Goal: Information Seeking & Learning: Learn about a topic

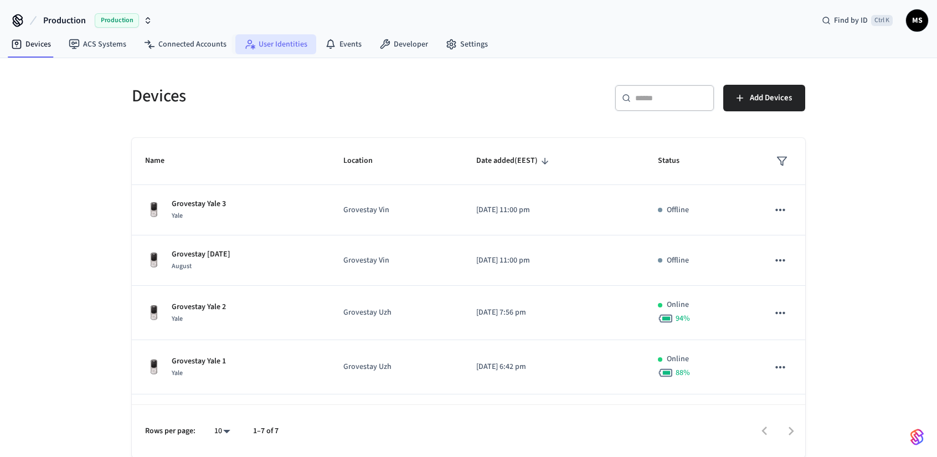
click at [302, 45] on link "User Identities" at bounding box center [275, 44] width 81 height 20
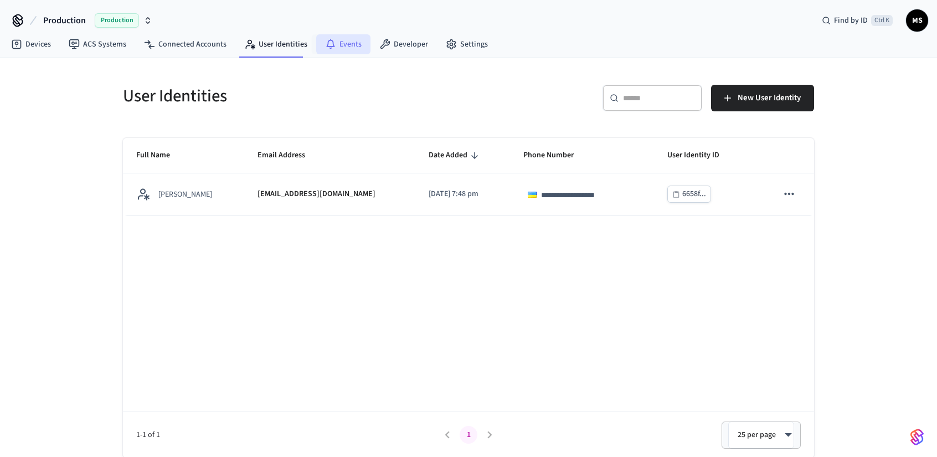
click at [336, 51] on link "Events" at bounding box center [343, 44] width 54 height 20
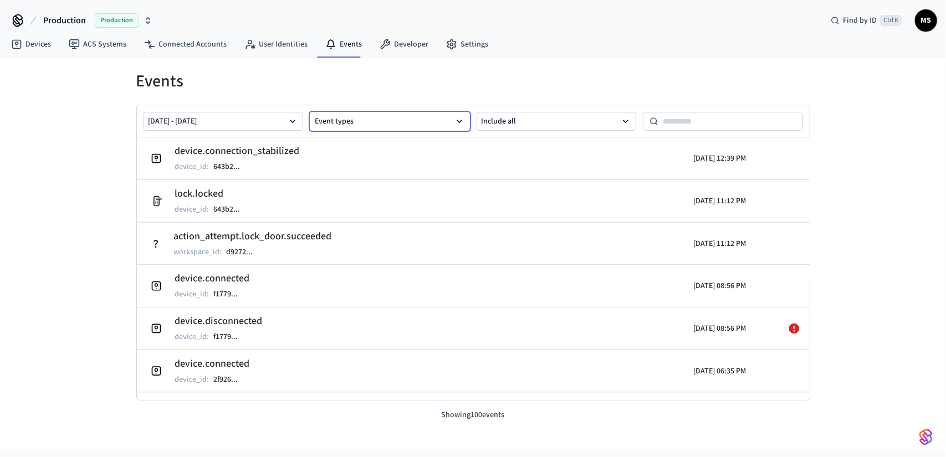
click at [352, 119] on button "Event types" at bounding box center [390, 121] width 160 height 19
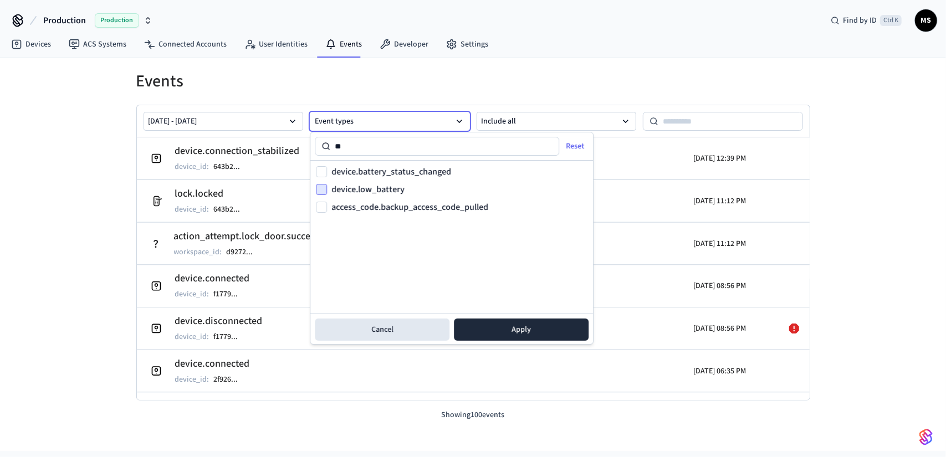
type input "**"
drag, startPoint x: 325, startPoint y: 187, endPoint x: 323, endPoint y: 178, distance: 9.0
click at [325, 186] on button "device.low_battery" at bounding box center [321, 189] width 11 height 11
click at [322, 172] on button "device.battery_status_changed" at bounding box center [321, 171] width 11 height 11
click at [524, 331] on button "Apply" at bounding box center [521, 330] width 135 height 22
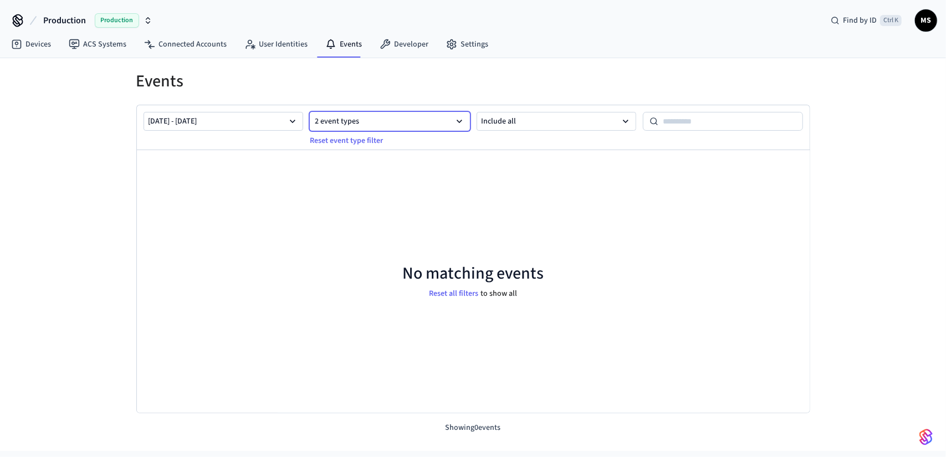
click at [389, 122] on button "2 event types" at bounding box center [390, 121] width 160 height 19
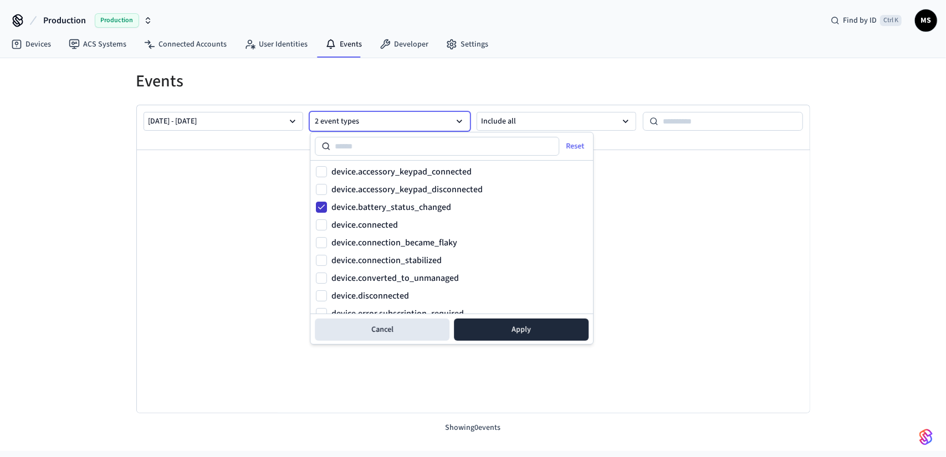
click at [318, 203] on button "device.battery_status_changed" at bounding box center [321, 207] width 11 height 11
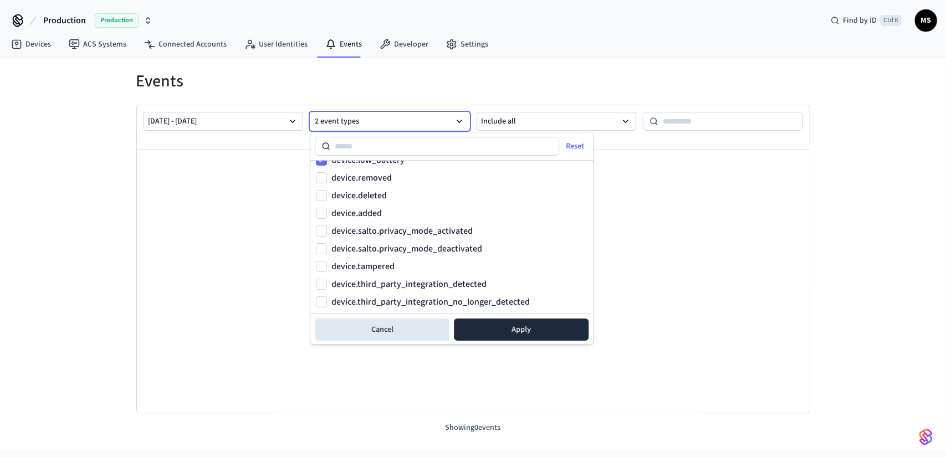
scroll to position [166, 0]
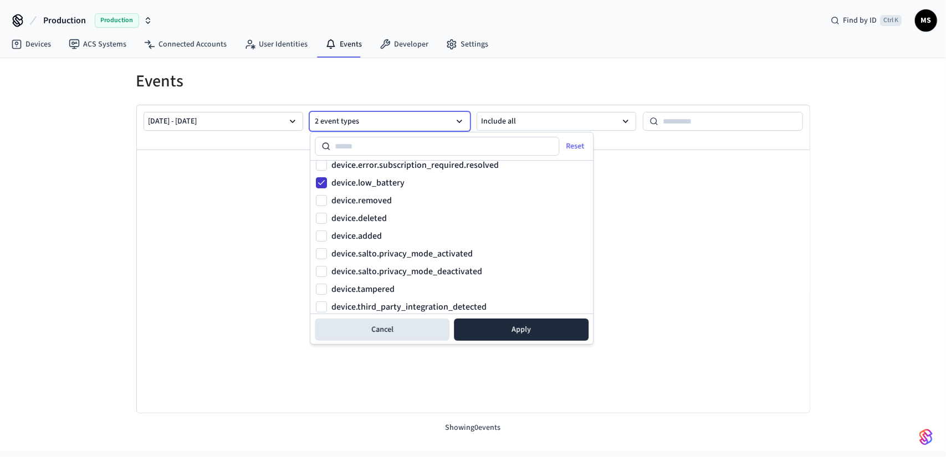
click at [324, 187] on button "device.low_battery" at bounding box center [321, 182] width 11 height 11
click at [499, 326] on button "Apply" at bounding box center [521, 330] width 135 height 22
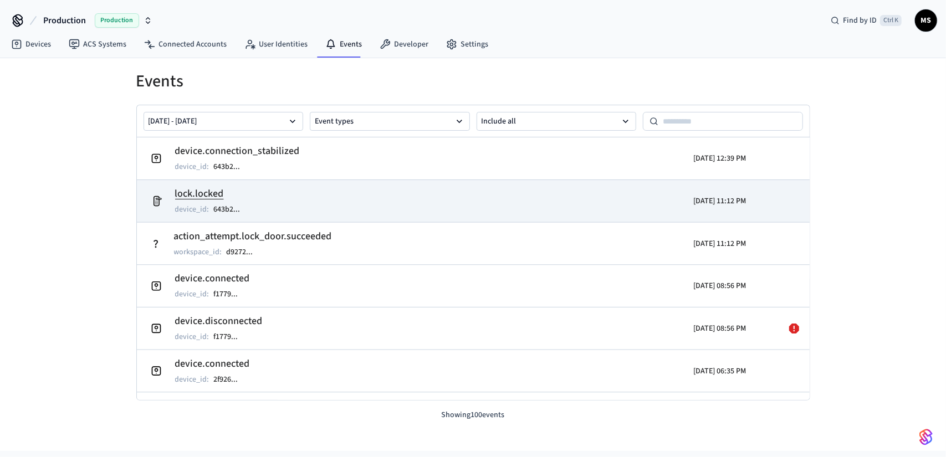
click at [357, 199] on td "lock.locked device_id : 643b2 ..." at bounding box center [364, 201] width 437 height 31
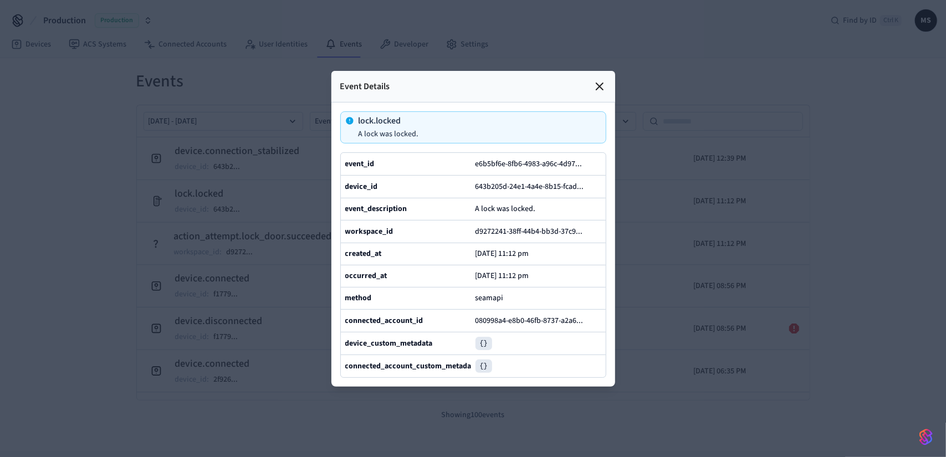
click at [603, 80] on icon at bounding box center [599, 86] width 13 height 13
